Goal: Browse casually

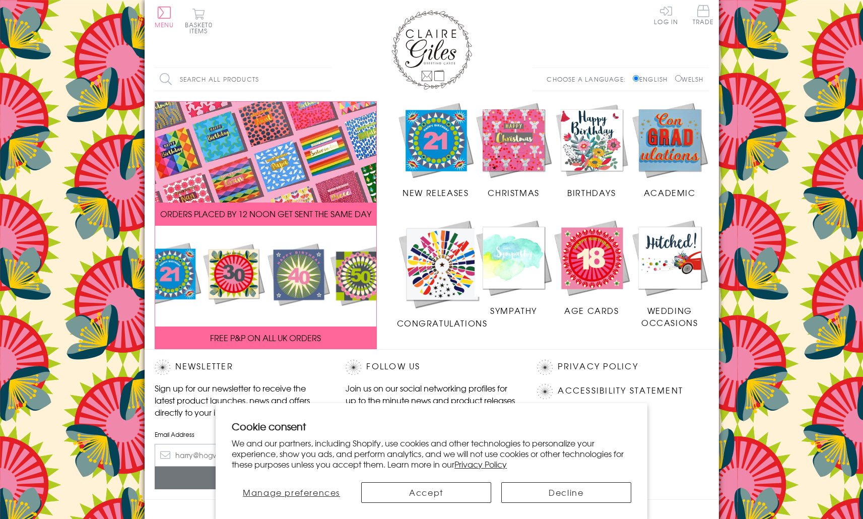
scroll to position [87, 0]
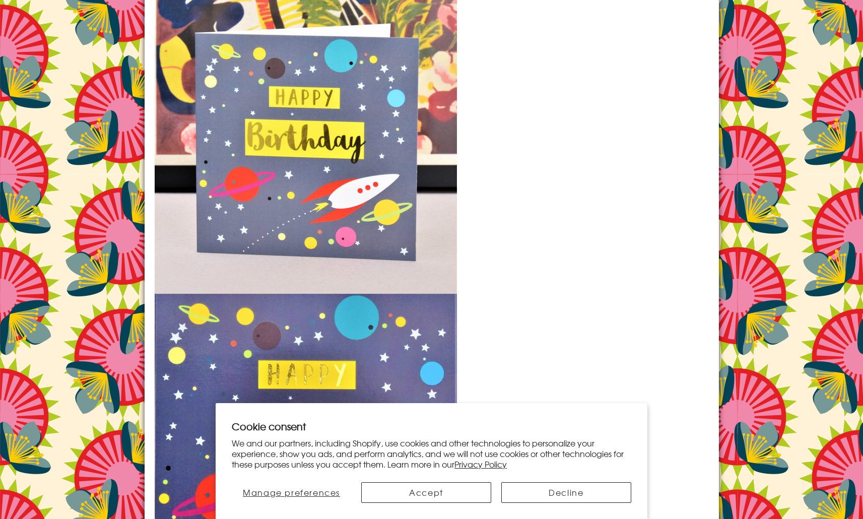
scroll to position [1557, 0]
